Goal: Complete application form: Complete application form

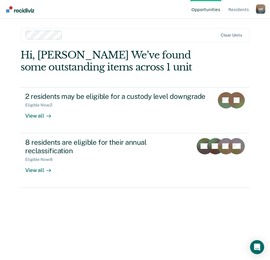
drag, startPoint x: 50, startPoint y: 232, endPoint x: 48, endPoint y: 198, distance: 34.0
click at [50, 228] on div "Hi, [PERSON_NAME] We’ve found some outstanding items across 1 unit 2 residents …" at bounding box center [134, 146] width 229 height 195
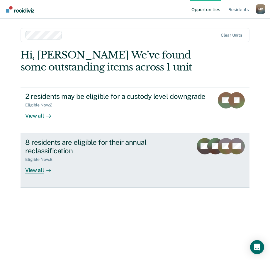
click at [41, 171] on div "View all" at bounding box center [41, 167] width 33 height 11
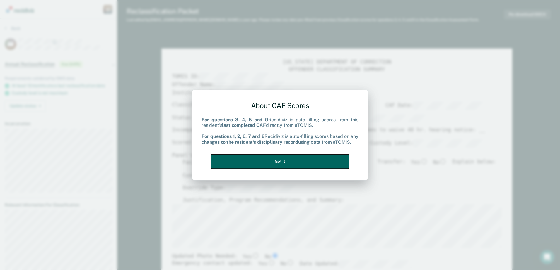
click at [269, 162] on button "Got it" at bounding box center [280, 162] width 138 height 14
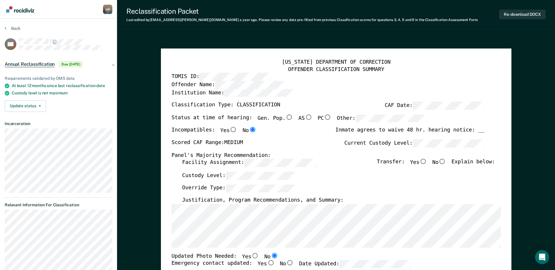
click at [269, 116] on input "Gen. Pop." at bounding box center [289, 117] width 8 height 5
type textarea "x"
radio input "true"
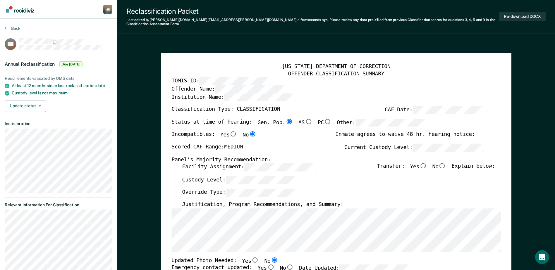
click at [269, 163] on input "No" at bounding box center [443, 165] width 8 height 5
type textarea "x"
radio input "true"
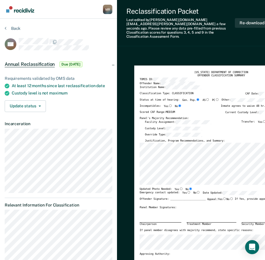
type textarea "x"
radio input "true"
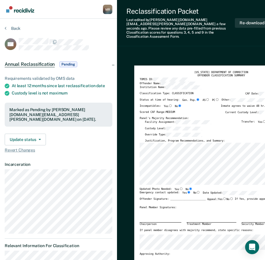
type textarea "x"
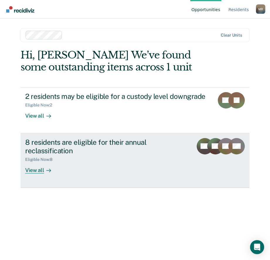
click at [33, 167] on div "View all" at bounding box center [41, 167] width 33 height 11
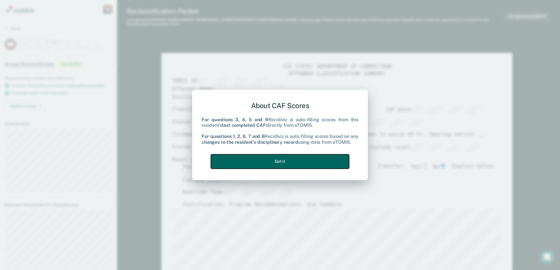
click at [269, 162] on button "Got it" at bounding box center [280, 162] width 138 height 14
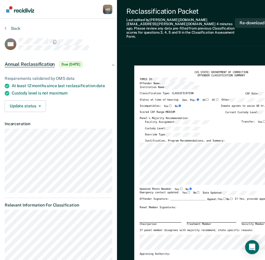
click at [190, 37] on div "Reclassification Packet Last edited by [PERSON_NAME][DOMAIN_NAME][EMAIL_ADDRESS…" at bounding box center [204, 23] width 174 height 46
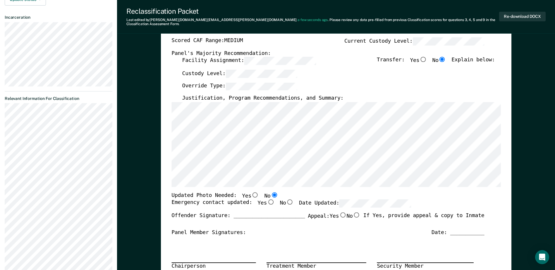
scroll to position [117, 0]
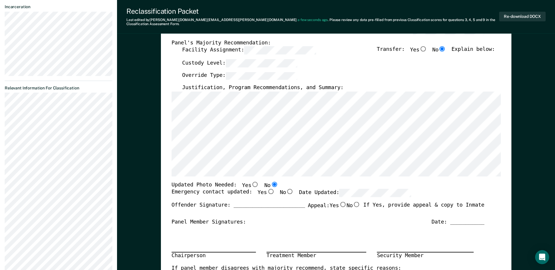
click at [267, 190] on input "Yes" at bounding box center [271, 191] width 8 height 5
type textarea "x"
radio input "true"
click at [269, 176] on div "[US_STATE] DEPARTMENT OF CORRECTION OFFENDER CLASSIFICATION SUMMARY TOMIS ID: O…" at bounding box center [336, 173] width 329 height 455
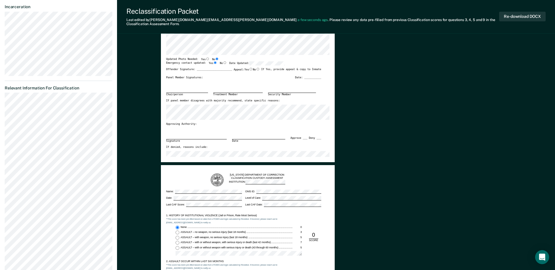
scroll to position [0, 0]
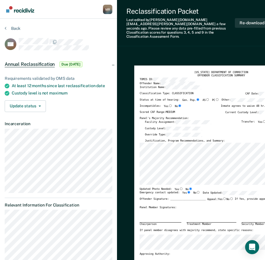
drag, startPoint x: 250, startPoint y: 46, endPoint x: 249, endPoint y: 39, distance: 7.1
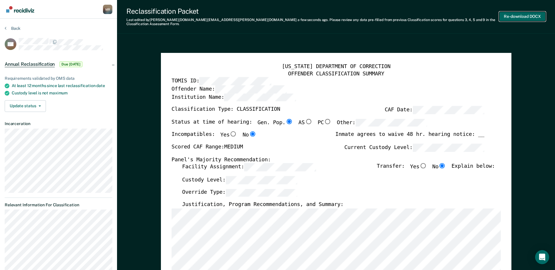
click at [269, 15] on button "Re-download DOCX" at bounding box center [522, 17] width 47 height 10
type textarea "x"
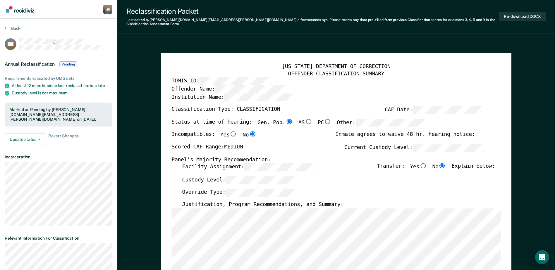
click at [269, 29] on div "Reclassification Packet Last edited by [PERSON_NAME][DOMAIN_NAME][EMAIL_ADDRESS…" at bounding box center [336, 17] width 438 height 34
click at [11, 29] on button "Back" at bounding box center [13, 28] width 16 height 5
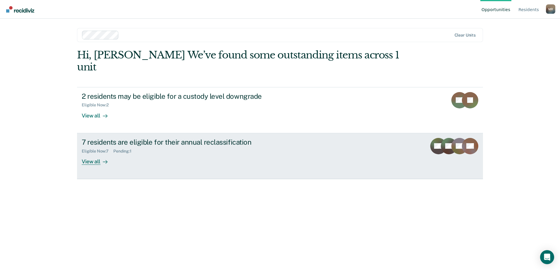
click at [91, 154] on div "View all" at bounding box center [98, 159] width 33 height 11
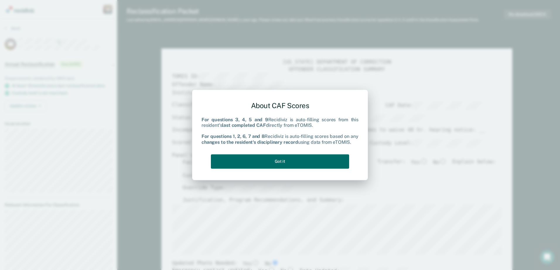
click at [286, 154] on div "About CAF Scores For questions 3, 4, 5 and 9 Recidiviz is auto-filling scores f…" at bounding box center [279, 134] width 157 height 74
click at [286, 160] on button "Got it" at bounding box center [280, 162] width 138 height 14
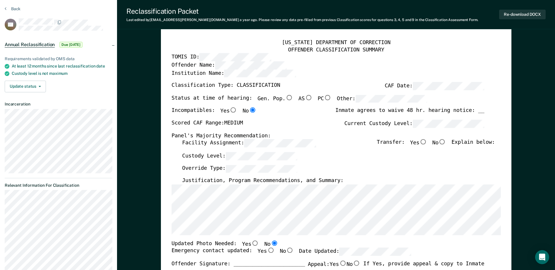
scroll to position [29, 0]
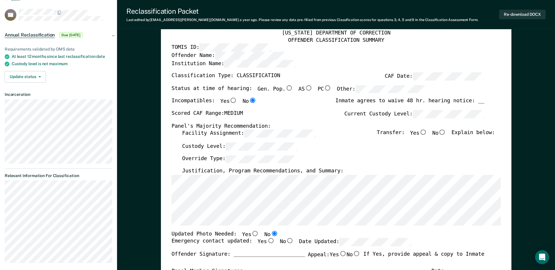
click at [446, 135] on input "No" at bounding box center [443, 132] width 8 height 5
type textarea "x"
radio input "true"
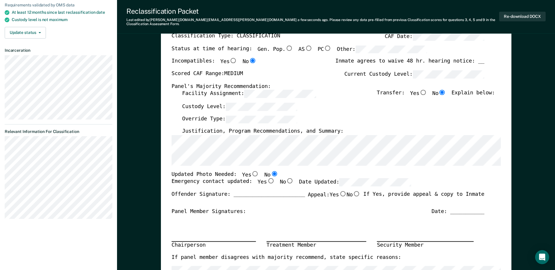
scroll to position [88, 0]
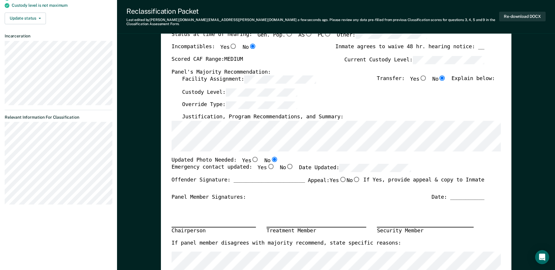
click at [267, 164] on input "Yes" at bounding box center [271, 166] width 8 height 5
type textarea "x"
radio input "true"
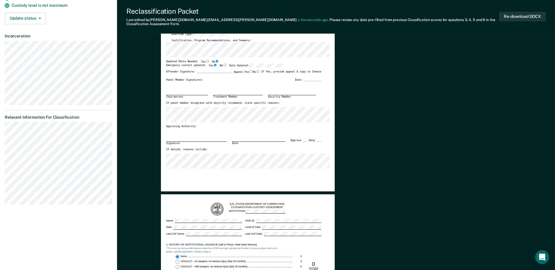
scroll to position [0, 0]
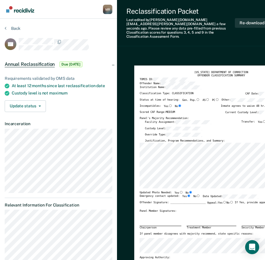
drag, startPoint x: 152, startPoint y: 46, endPoint x: 207, endPoint y: 16, distance: 63.1
click at [199, 41] on div "Reclassification Packet Last edited by [PERSON_NAME][DOMAIN_NAME][EMAIL_ADDRESS…" at bounding box center [204, 23] width 174 height 46
drag, startPoint x: 227, startPoint y: 84, endPoint x: 227, endPoint y: 80, distance: 3.8
click at [227, 80] on div "[US_STATE] DEPARTMENT OF CORRECTION OFFENDER CLASSIFICATION SUMMARY TOMIS ID: O…" at bounding box center [221, 185] width 163 height 229
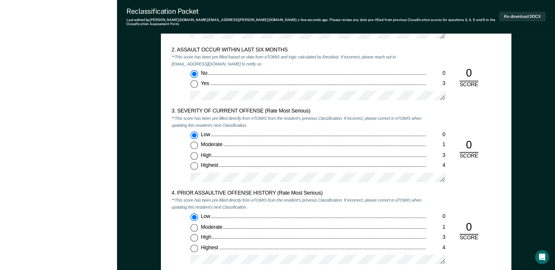
scroll to position [644, 0]
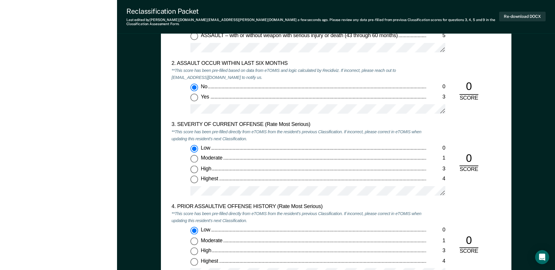
click at [197, 155] on input "Moderate 1" at bounding box center [195, 159] width 8 height 8
type textarea "x"
radio input "false"
radio input "true"
click at [354, 166] on div "High" at bounding box center [314, 169] width 226 height 7
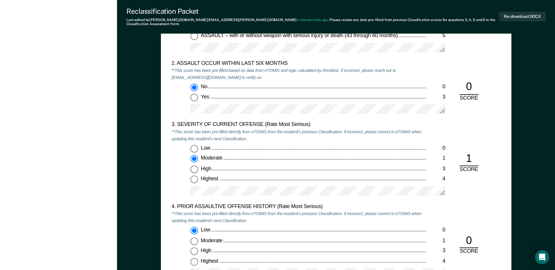
click at [198, 166] on input "High 3" at bounding box center [195, 170] width 8 height 8
type textarea "x"
radio input "false"
radio input "true"
click at [194, 155] on input "Moderate 1" at bounding box center [195, 159] width 8 height 8
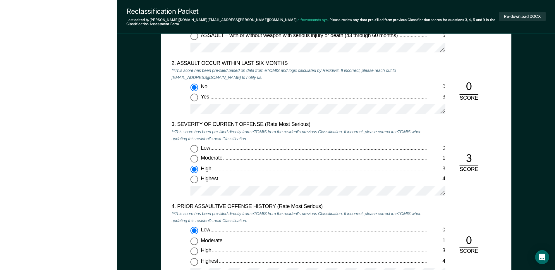
type textarea "x"
radio input "true"
radio input "false"
click at [481, 194] on div "3. SEVERITY OF CURRENT OFFENSE (Rate Most Serious) **This score has been pre-fi…" at bounding box center [336, 163] width 329 height 82
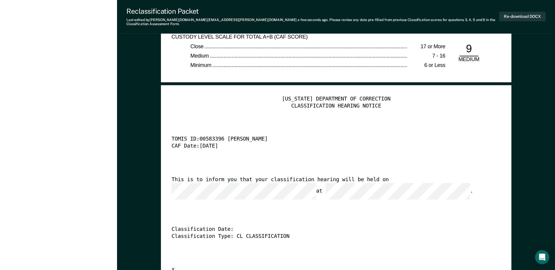
scroll to position [1405, 0]
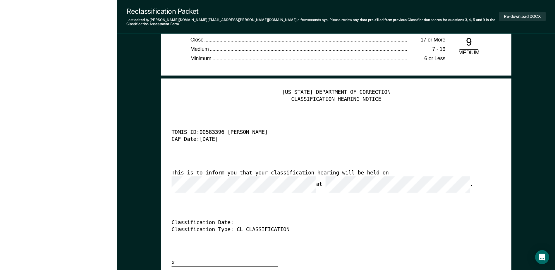
click at [363, 171] on div "This is to inform you that your classification hearing will be held on at ." at bounding box center [328, 181] width 313 height 23
click at [323, 200] on div "TENNESSEE DEPARTMENT OF CORRECTION CLASSIFICATION HEARING NOTICE TOMIS ID: 0058…" at bounding box center [336, 178] width 329 height 178
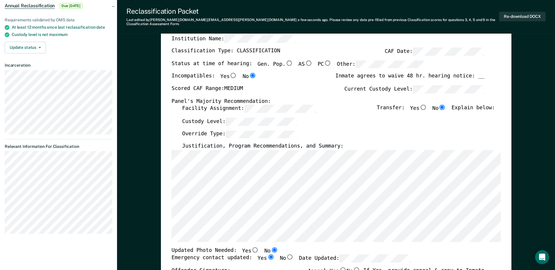
scroll to position [29, 0]
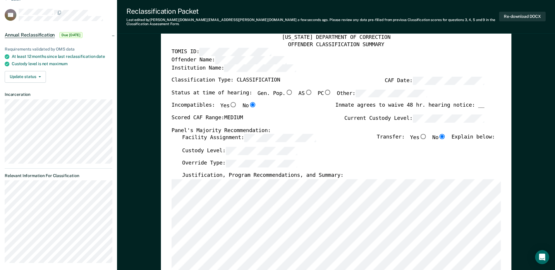
click at [285, 90] on input "Gen. Pop." at bounding box center [289, 92] width 8 height 5
type textarea "x"
radio input "true"
type textarea "x"
radio input "false"
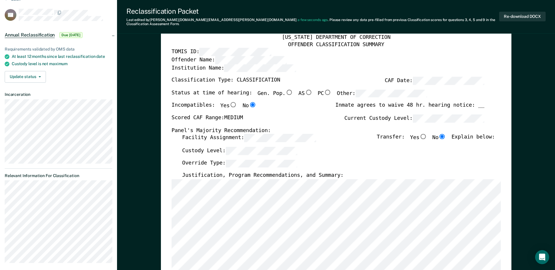
click at [316, 127] on div "Panel's Majority Recommendation:" at bounding box center [328, 130] width 313 height 7
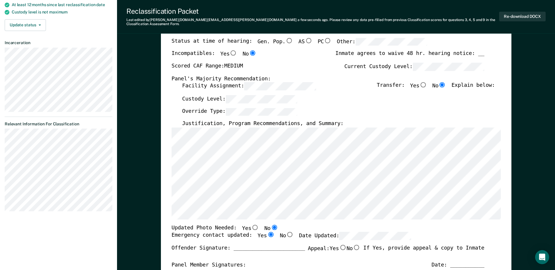
scroll to position [88, 0]
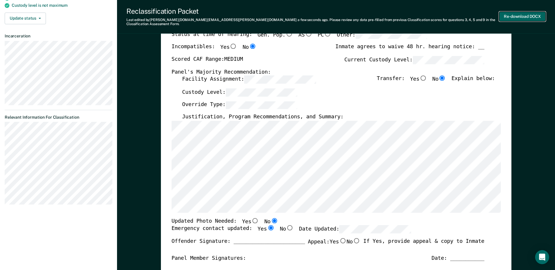
click at [512, 13] on button "Re-download DOCX" at bounding box center [522, 17] width 47 height 10
type textarea "x"
